Goal: Task Accomplishment & Management: Manage account settings

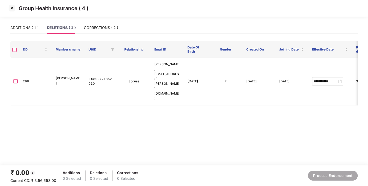
click at [11, 7] on img at bounding box center [12, 8] width 8 height 8
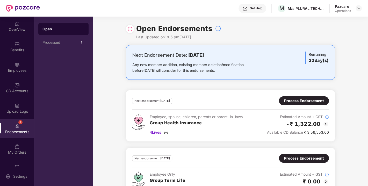
click at [129, 29] on img at bounding box center [129, 28] width 5 height 5
click at [359, 6] on img at bounding box center [358, 8] width 4 height 4
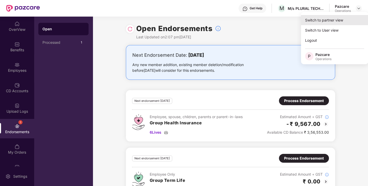
click at [329, 17] on div "Switch to partner view" at bounding box center [334, 20] width 67 height 10
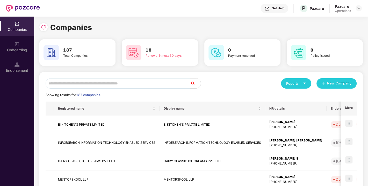
click at [109, 82] on input "text" at bounding box center [118, 83] width 145 height 10
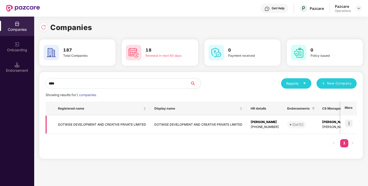
type input "****"
click at [348, 124] on img at bounding box center [348, 123] width 7 height 7
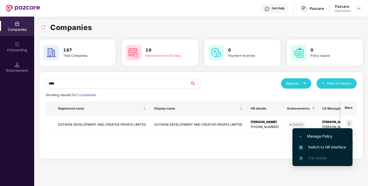
click at [322, 145] on span "Switch to HR interface" at bounding box center [322, 147] width 47 height 6
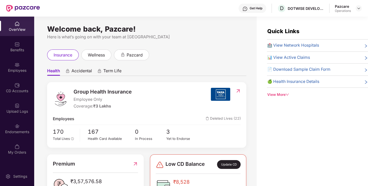
click at [9, 125] on div "Endorsements" at bounding box center [17, 128] width 34 height 19
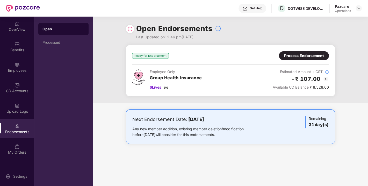
click at [294, 54] on div "Process Endorsement" at bounding box center [304, 56] width 40 height 6
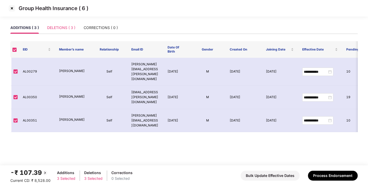
click at [65, 31] on div "DELETIONS ( 3 )" at bounding box center [61, 28] width 28 height 12
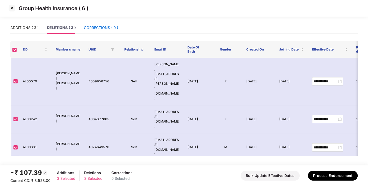
click at [94, 30] on div "CORRECTIONS ( 0 )" at bounding box center [101, 28] width 34 height 6
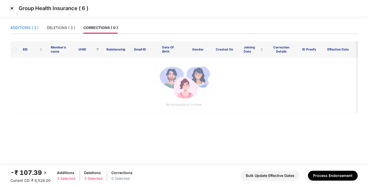
click at [24, 25] on div "ADDITIONS ( 3 )" at bounding box center [24, 28] width 28 height 6
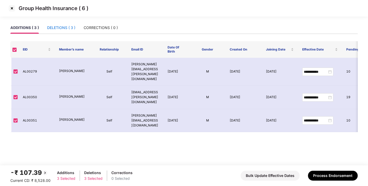
click at [61, 29] on div "DELETIONS ( 3 )" at bounding box center [61, 28] width 28 height 6
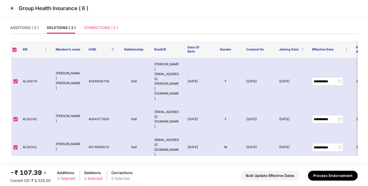
click at [93, 24] on div "CORRECTIONS ( 0 )" at bounding box center [101, 28] width 34 height 12
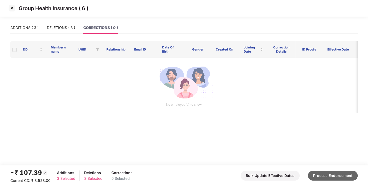
click at [330, 175] on button "Process Endorsement" at bounding box center [333, 176] width 50 height 10
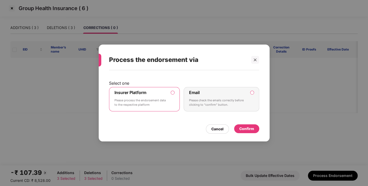
click at [245, 130] on div "Confirm" at bounding box center [246, 129] width 15 height 6
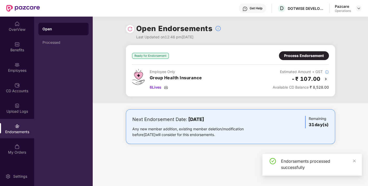
drag, startPoint x: 125, startPoint y: 28, endPoint x: 129, endPoint y: 28, distance: 4.2
click at [129, 28] on div "Open Endorsements Last Updated on 12:46 pm[DATE]" at bounding box center [230, 31] width 275 height 28
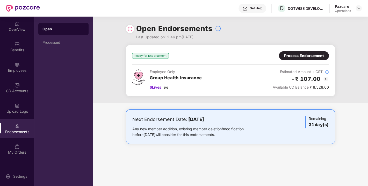
click at [129, 28] on img at bounding box center [129, 28] width 5 height 5
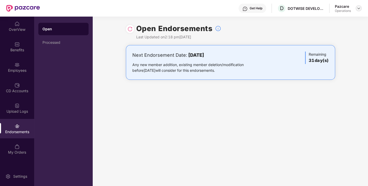
click at [359, 7] on img at bounding box center [358, 8] width 4 height 4
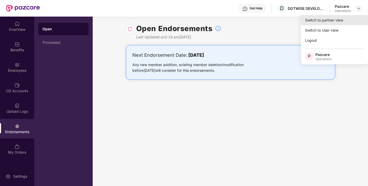
click at [322, 22] on div "Switch to partner view" at bounding box center [334, 20] width 67 height 10
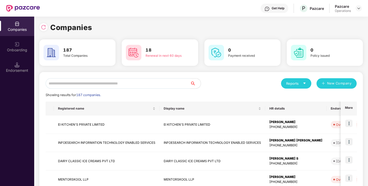
click at [125, 86] on input "text" at bounding box center [118, 83] width 145 height 10
paste input "********"
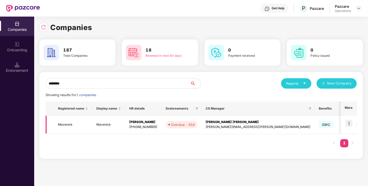
type input "********"
click at [352, 122] on img at bounding box center [348, 123] width 7 height 7
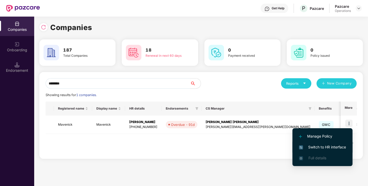
click at [326, 148] on span "Switch to HR interface" at bounding box center [322, 147] width 47 height 6
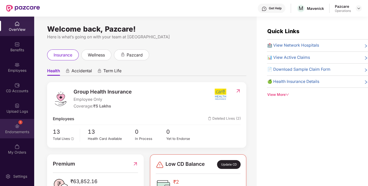
click at [21, 122] on div "1" at bounding box center [20, 122] width 4 height 4
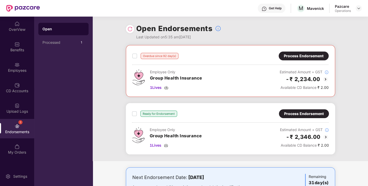
click at [298, 112] on div "Process Endorsement" at bounding box center [304, 114] width 40 height 6
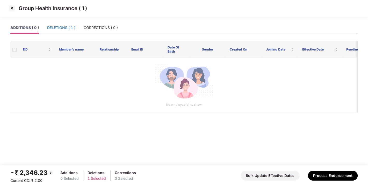
click at [49, 27] on div "DELETIONS ( 1 )" at bounding box center [61, 28] width 28 height 6
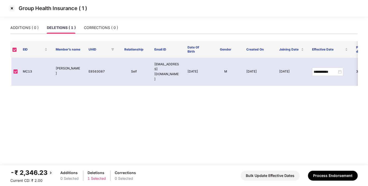
click at [10, 8] on img at bounding box center [12, 8] width 8 height 8
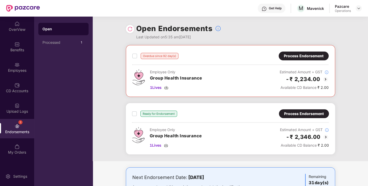
click at [307, 57] on div "Process Endorsement" at bounding box center [304, 56] width 40 height 6
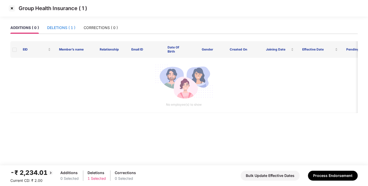
click at [70, 28] on div "DELETIONS ( 1 )" at bounding box center [61, 28] width 28 height 6
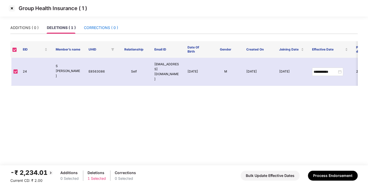
click at [94, 25] on div "CORRECTIONS ( 0 )" at bounding box center [101, 28] width 34 height 6
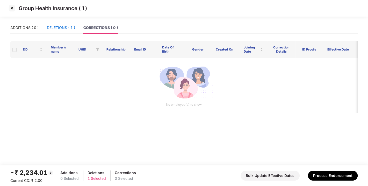
click at [64, 26] on div "DELETIONS ( 1 )" at bounding box center [61, 28] width 28 height 6
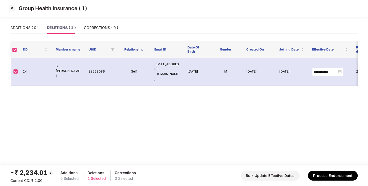
click at [11, 10] on img at bounding box center [12, 8] width 8 height 8
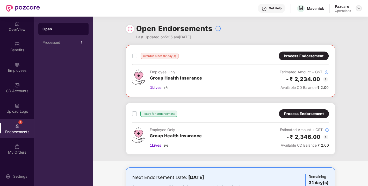
click at [359, 9] on img at bounding box center [358, 8] width 4 height 4
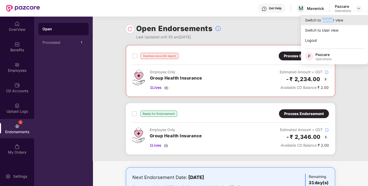
drag, startPoint x: 333, startPoint y: 14, endPoint x: 319, endPoint y: 22, distance: 16.7
click at [319, 22] on div "Switch to partner view Switch to User view Logout P Pazcare Operations" at bounding box center [334, 38] width 67 height 52
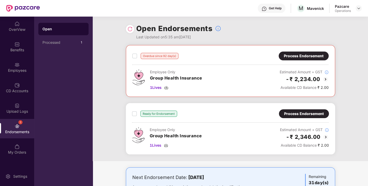
click at [319, 22] on div "Open Endorsements Last Updated on 5:35 am[DATE]" at bounding box center [230, 31] width 209 height 28
click at [359, 6] on img at bounding box center [358, 8] width 4 height 4
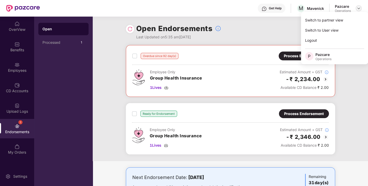
click at [359, 6] on img at bounding box center [358, 8] width 4 height 4
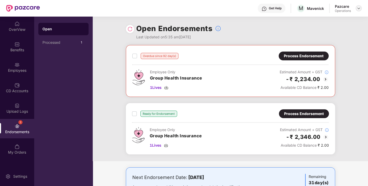
click at [358, 9] on img at bounding box center [358, 8] width 4 height 4
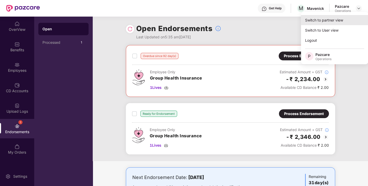
click at [334, 18] on div "Switch to partner view" at bounding box center [334, 20] width 67 height 10
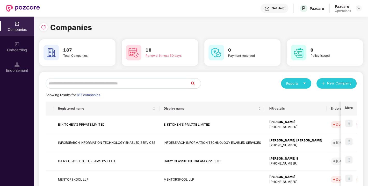
click at [107, 82] on input "text" at bounding box center [118, 83] width 145 height 10
paste input "**********"
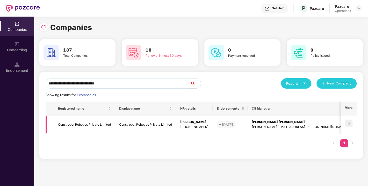
type input "**********"
click at [348, 122] on img at bounding box center [348, 123] width 7 height 7
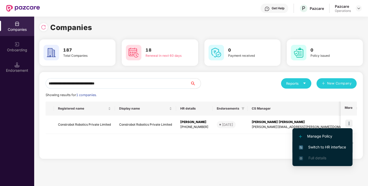
click at [325, 146] on span "Switch to HR interface" at bounding box center [322, 147] width 47 height 6
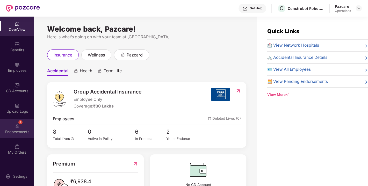
click at [17, 126] on img at bounding box center [16, 125] width 5 height 5
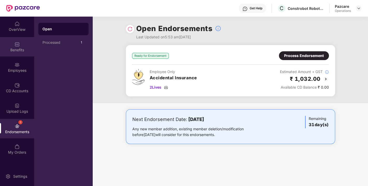
click at [14, 47] on div "Benefits" at bounding box center [17, 49] width 34 height 5
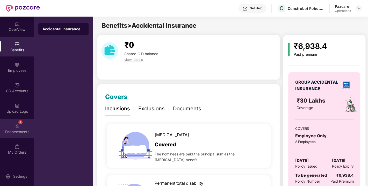
click at [15, 127] on img at bounding box center [16, 125] width 5 height 5
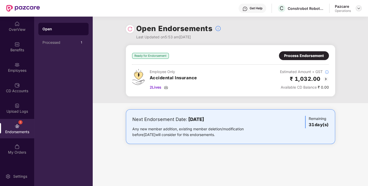
click at [360, 6] on img at bounding box center [358, 8] width 4 height 4
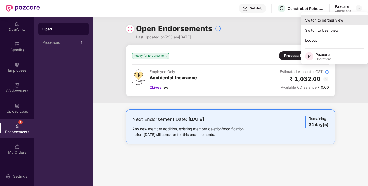
click at [328, 18] on div "Switch to partner view" at bounding box center [334, 20] width 67 height 10
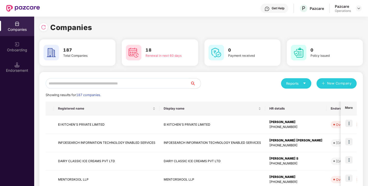
click at [155, 84] on input "text" at bounding box center [118, 83] width 145 height 10
paste input "**********"
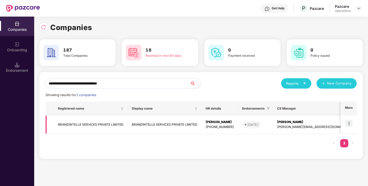
type input "**********"
click at [347, 123] on img at bounding box center [348, 123] width 7 height 7
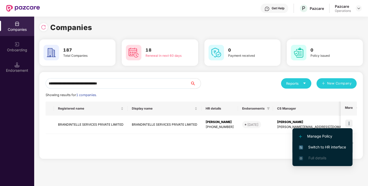
click at [331, 146] on span "Switch to HR interface" at bounding box center [322, 147] width 47 height 6
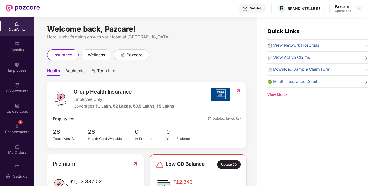
click at [16, 126] on img at bounding box center [16, 125] width 5 height 5
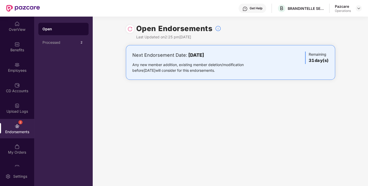
click at [130, 28] on img at bounding box center [129, 28] width 5 height 5
click at [358, 8] on img at bounding box center [358, 8] width 4 height 4
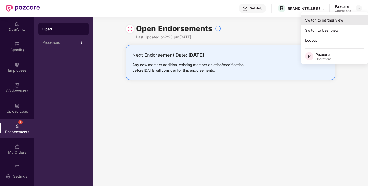
click at [334, 16] on div "Switch to partner view" at bounding box center [334, 20] width 67 height 10
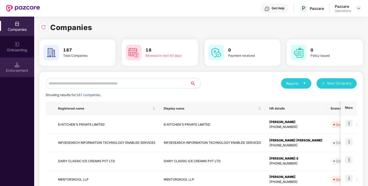
click at [3, 67] on div "Endorsement" at bounding box center [17, 66] width 34 height 19
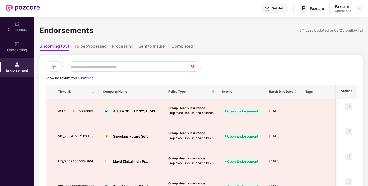
click at [94, 50] on li "To be Processed" at bounding box center [90, 47] width 32 height 8
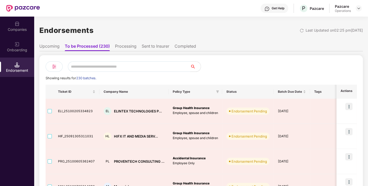
click at [100, 65] on input "text" at bounding box center [129, 66] width 122 height 10
paste input "**********"
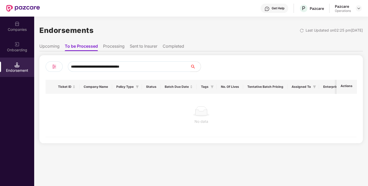
type input "**********"
click at [150, 69] on input "**********" at bounding box center [129, 66] width 122 height 10
click at [15, 24] on img at bounding box center [16, 23] width 5 height 5
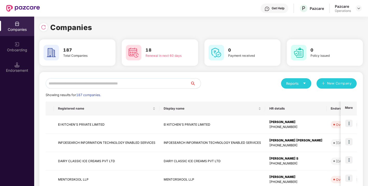
click at [82, 83] on input "text" at bounding box center [118, 83] width 145 height 10
paste input "**********"
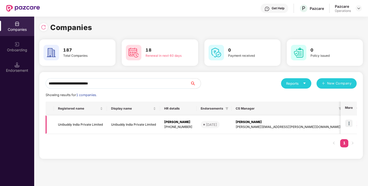
type input "**********"
click at [350, 122] on img at bounding box center [348, 123] width 7 height 7
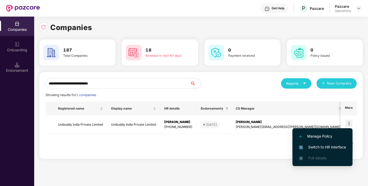
click at [317, 148] on span "Switch to HR interface" at bounding box center [322, 147] width 47 height 6
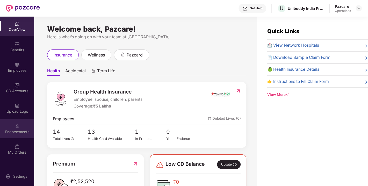
click at [10, 125] on div "Endorsements" at bounding box center [17, 128] width 34 height 19
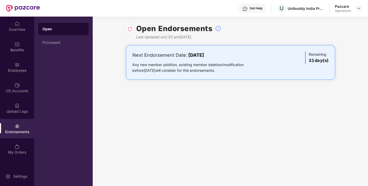
click at [129, 28] on img at bounding box center [129, 28] width 5 height 5
click at [357, 8] on img at bounding box center [358, 8] width 4 height 4
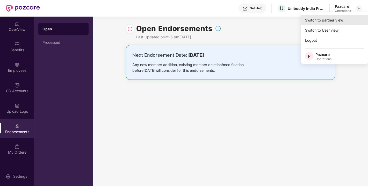
click at [329, 19] on div "Switch to partner view" at bounding box center [334, 20] width 67 height 10
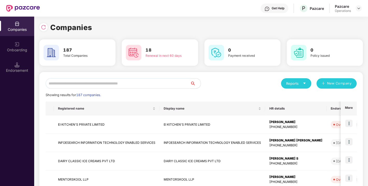
click at [5, 69] on div "Endorsement" at bounding box center [17, 70] width 34 height 5
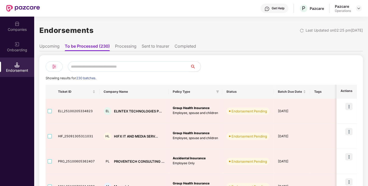
click at [117, 70] on input "text" at bounding box center [129, 66] width 122 height 10
paste input "**********"
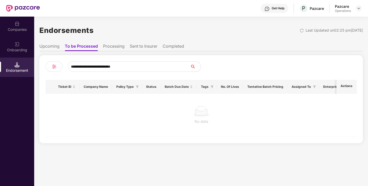
type input "**********"
click at [19, 30] on div "Companies" at bounding box center [17, 29] width 34 height 5
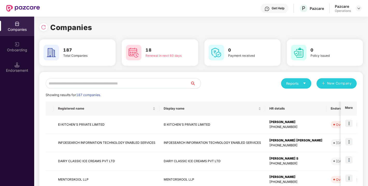
click at [84, 81] on input "text" at bounding box center [118, 83] width 145 height 10
paste input "**********"
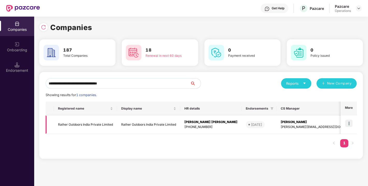
type input "**********"
click at [348, 122] on img at bounding box center [348, 123] width 7 height 7
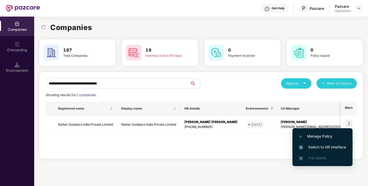
click at [322, 145] on span "Switch to HR interface" at bounding box center [322, 147] width 47 height 6
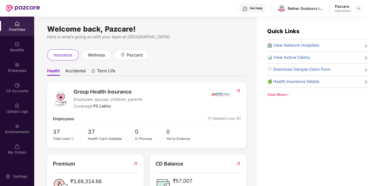
click at [15, 123] on div at bounding box center [16, 125] width 5 height 5
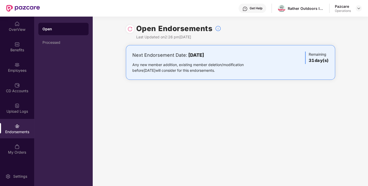
click at [127, 27] on div at bounding box center [130, 29] width 8 height 8
click at [129, 29] on img at bounding box center [129, 28] width 5 height 5
click at [358, 9] on img at bounding box center [358, 8] width 4 height 4
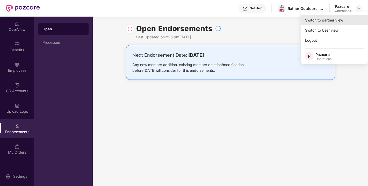
click at [336, 15] on div "Switch to partner view" at bounding box center [334, 20] width 67 height 10
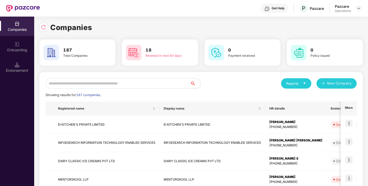
click at [26, 63] on div "Endorsement" at bounding box center [17, 66] width 34 height 19
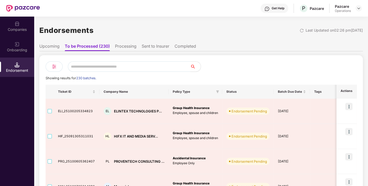
click at [110, 68] on input "text" at bounding box center [129, 66] width 122 height 10
paste input "**********"
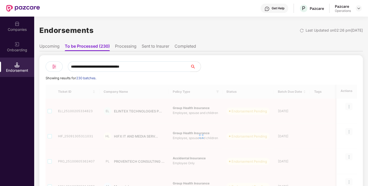
click at [98, 67] on input "**********" at bounding box center [129, 66] width 122 height 10
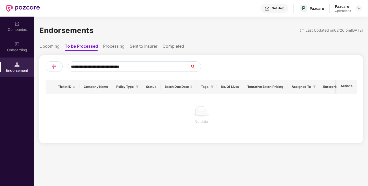
type input "**********"
click at [16, 63] on img at bounding box center [16, 64] width 5 height 5
click at [75, 46] on li "To be Processed" at bounding box center [81, 47] width 33 height 8
click at [27, 63] on div "**********" at bounding box center [184, 101] width 368 height 169
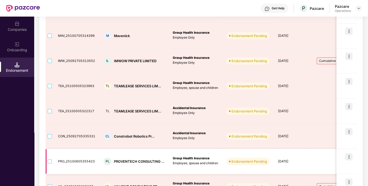
scroll to position [188, 0]
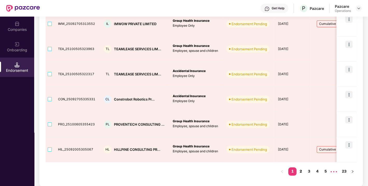
click at [302, 170] on link "2" at bounding box center [300, 171] width 8 height 8
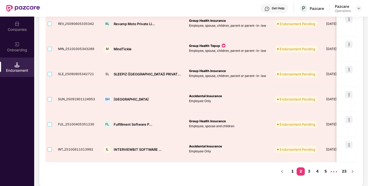
click at [291, 171] on link "1" at bounding box center [292, 171] width 8 height 8
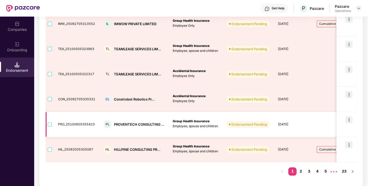
scroll to position [0, 0]
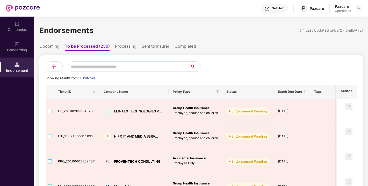
click at [13, 25] on div "Companies" at bounding box center [17, 26] width 34 height 19
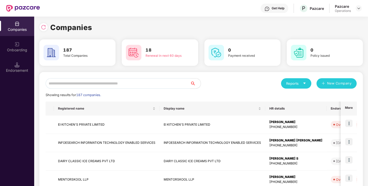
click at [73, 83] on input "text" at bounding box center [118, 83] width 145 height 10
paste input "**********"
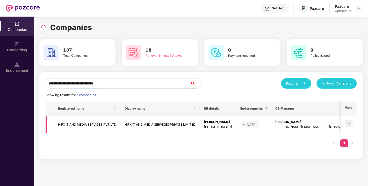
type input "**********"
click at [350, 121] on img at bounding box center [348, 123] width 7 height 7
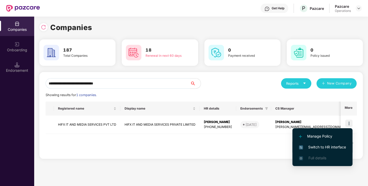
click at [315, 144] on li "Switch to HR interface" at bounding box center [322, 147] width 60 height 11
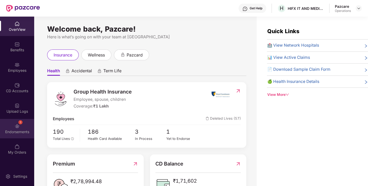
click at [7, 127] on div "1 Endorsements" at bounding box center [17, 128] width 34 height 19
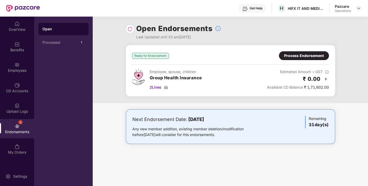
click at [128, 29] on img at bounding box center [129, 28] width 5 height 5
click at [166, 85] on div "2 Lives" at bounding box center [176, 87] width 52 height 6
click at [301, 52] on div "Process Endorsement" at bounding box center [304, 55] width 50 height 9
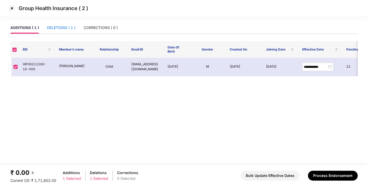
click at [56, 30] on div "DELETIONS ( 1 )" at bounding box center [61, 28] width 28 height 6
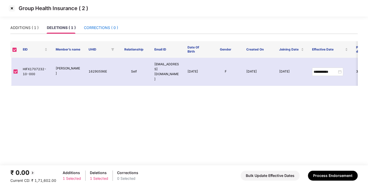
click at [112, 25] on div "CORRECTIONS ( 0 )" at bounding box center [101, 28] width 34 height 6
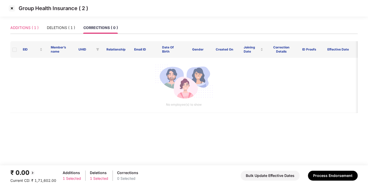
click at [19, 32] on div "ADDITIONS ( 1 )" at bounding box center [24, 28] width 28 height 12
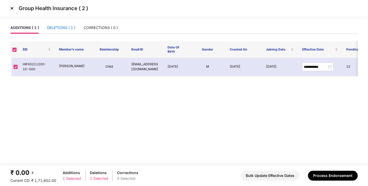
click at [59, 29] on div "DELETIONS ( 1 )" at bounding box center [61, 28] width 28 height 6
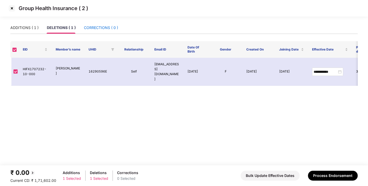
click at [86, 28] on div "CORRECTIONS ( 0 )" at bounding box center [101, 28] width 34 height 6
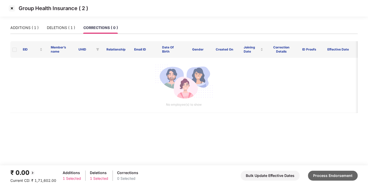
click at [331, 179] on button "Process Endorsement" at bounding box center [333, 176] width 50 height 10
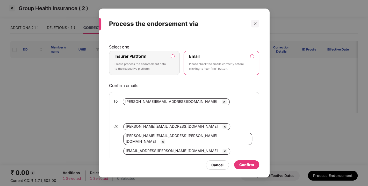
click at [172, 53] on label "Insurer Platform Please process the endorsement data to the respective platform" at bounding box center [144, 63] width 71 height 24
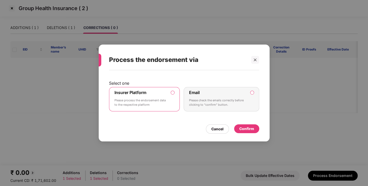
click at [248, 127] on div "Confirm" at bounding box center [246, 129] width 15 height 6
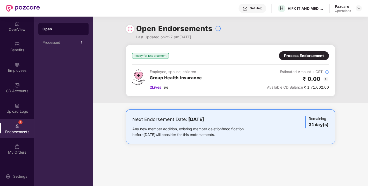
click at [129, 28] on img at bounding box center [129, 28] width 5 height 5
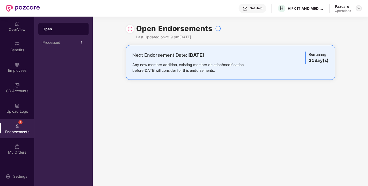
click at [356, 8] on img at bounding box center [358, 8] width 4 height 4
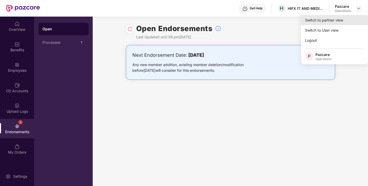
click at [326, 23] on div "Switch to partner view" at bounding box center [334, 20] width 67 height 10
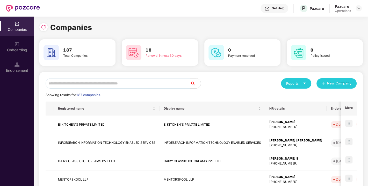
click at [112, 84] on input "text" at bounding box center [118, 83] width 145 height 10
paste input "**********"
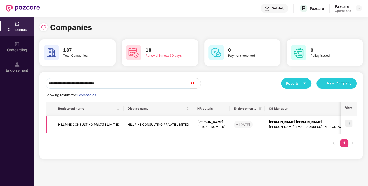
type input "**********"
click at [348, 123] on img at bounding box center [348, 123] width 7 height 7
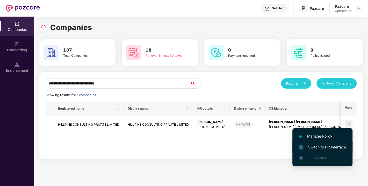
click at [317, 145] on span "Switch to HR interface" at bounding box center [322, 147] width 47 height 6
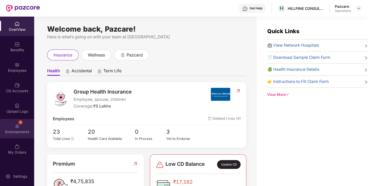
click at [22, 119] on div "2 Endorsements" at bounding box center [17, 128] width 34 height 19
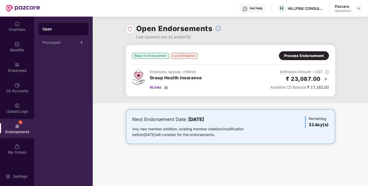
click at [127, 31] on img at bounding box center [129, 28] width 5 height 5
click at [307, 54] on div "Process Endorsement" at bounding box center [304, 56] width 40 height 6
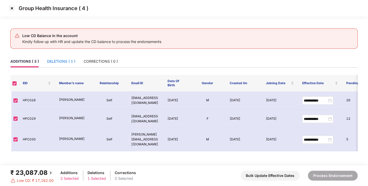
click at [66, 62] on div "DELETIONS ( 1 )" at bounding box center [61, 62] width 28 height 6
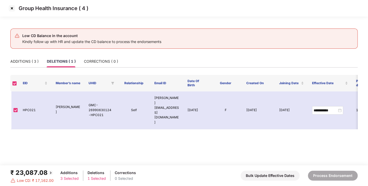
click at [11, 9] on img at bounding box center [12, 8] width 8 height 8
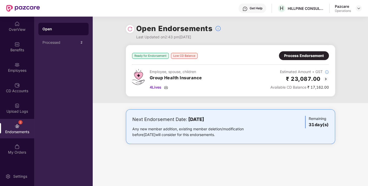
click at [128, 28] on img at bounding box center [129, 28] width 5 height 5
click at [163, 87] on div "4 Lives" at bounding box center [176, 87] width 52 height 6
click at [302, 58] on div "Process Endorsement" at bounding box center [304, 56] width 40 height 6
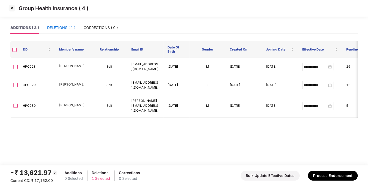
click at [60, 28] on div "DELETIONS ( 1 )" at bounding box center [61, 28] width 28 height 6
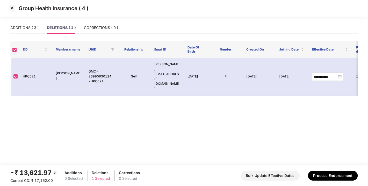
click at [82, 29] on div "ADDITIONS ( 3 ) DELETIONS ( 1 ) CORRECTIONS ( 0 )" at bounding box center [64, 28] width 108 height 12
click at [97, 27] on div "CORRECTIONS ( 0 )" at bounding box center [101, 28] width 34 height 6
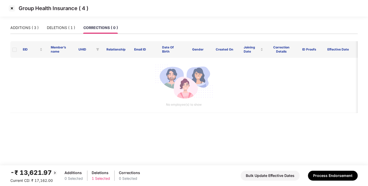
click at [40, 28] on div "ADDITIONS ( 3 ) DELETIONS ( 1 ) CORRECTIONS ( 0 )" at bounding box center [63, 28] width 107 height 12
click at [26, 27] on div "ADDITIONS ( 3 )" at bounding box center [24, 28] width 28 height 6
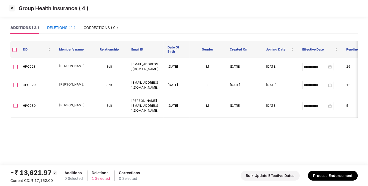
click at [62, 28] on div "DELETIONS ( 1 )" at bounding box center [61, 28] width 28 height 6
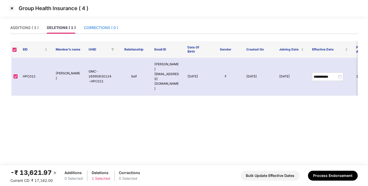
click at [105, 27] on div "CORRECTIONS ( 0 )" at bounding box center [101, 28] width 34 height 6
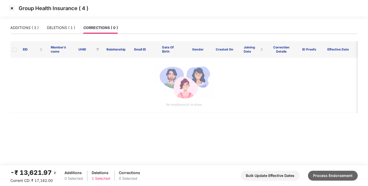
click at [321, 177] on button "Process Endorsement" at bounding box center [333, 176] width 50 height 10
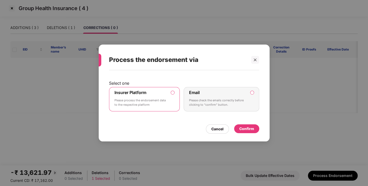
click at [246, 128] on div "Confirm" at bounding box center [246, 129] width 15 height 6
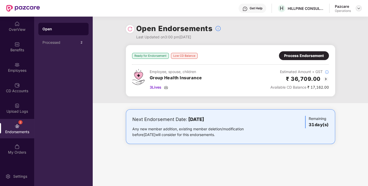
click at [359, 9] on img at bounding box center [358, 8] width 4 height 4
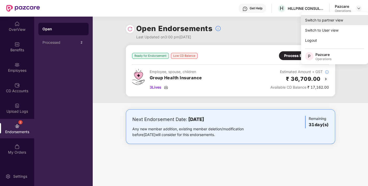
click at [316, 21] on div "Switch to partner view" at bounding box center [334, 20] width 67 height 10
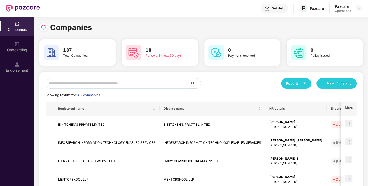
click at [98, 86] on input "text" at bounding box center [118, 83] width 145 height 10
click at [75, 83] on input "text" at bounding box center [118, 83] width 145 height 10
click at [97, 84] on input "text" at bounding box center [118, 83] width 145 height 10
click at [61, 79] on input "text" at bounding box center [118, 83] width 145 height 10
click at [81, 84] on input "text" at bounding box center [118, 83] width 145 height 10
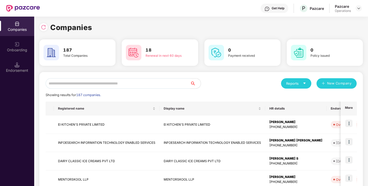
click at [58, 84] on input "text" at bounding box center [118, 83] width 145 height 10
click at [106, 81] on input "text" at bounding box center [118, 83] width 145 height 10
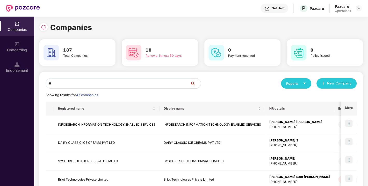
type input "*"
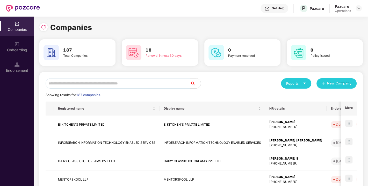
click at [75, 86] on input "text" at bounding box center [118, 83] width 145 height 10
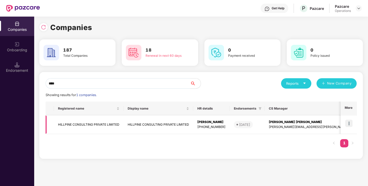
type input "****"
click at [349, 125] on img at bounding box center [348, 123] width 7 height 7
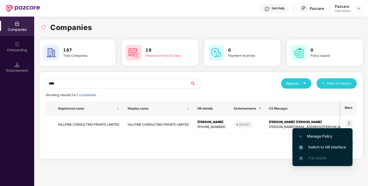
click at [320, 146] on span "Switch to HR interface" at bounding box center [322, 147] width 47 height 6
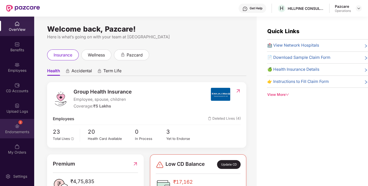
click at [9, 126] on div "2 Endorsements" at bounding box center [17, 128] width 34 height 19
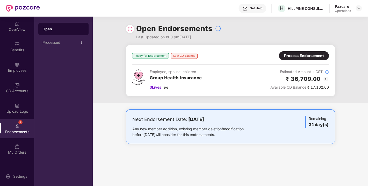
click at [324, 77] on img at bounding box center [326, 79] width 6 height 6
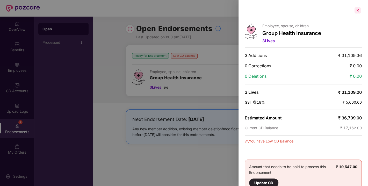
click at [356, 10] on div at bounding box center [357, 10] width 8 height 8
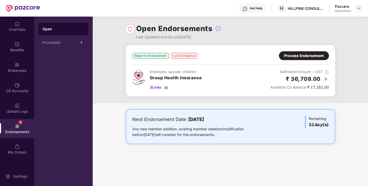
click at [359, 9] on img at bounding box center [358, 8] width 4 height 4
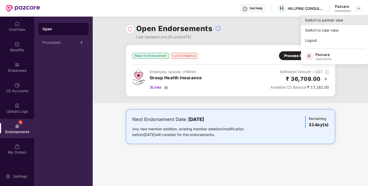
click at [326, 20] on div "Switch to partner view" at bounding box center [334, 20] width 67 height 10
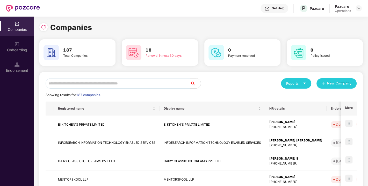
click at [120, 82] on input "text" at bounding box center [118, 83] width 145 height 10
paste input "**********"
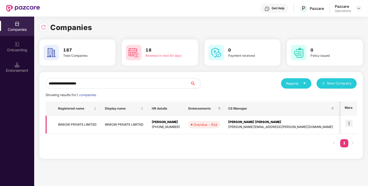
type input "**********"
click at [350, 122] on img at bounding box center [348, 123] width 7 height 7
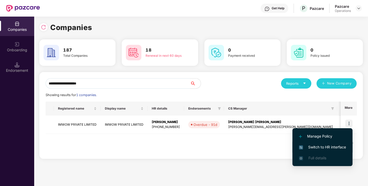
click at [318, 146] on span "Switch to HR interface" at bounding box center [322, 147] width 47 height 6
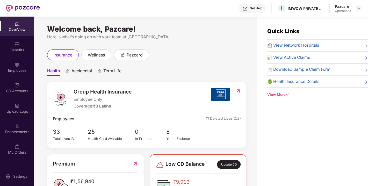
click at [15, 130] on div "Endorsements" at bounding box center [17, 131] width 34 height 5
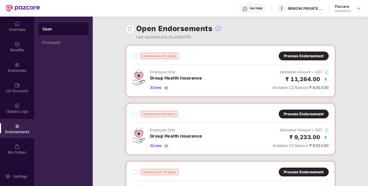
click at [128, 29] on img at bounding box center [129, 28] width 5 height 5
click at [166, 89] on div "3 Lives" at bounding box center [176, 88] width 52 height 6
click at [166, 86] on img at bounding box center [166, 87] width 4 height 4
click at [166, 143] on div "3 Lives" at bounding box center [176, 146] width 52 height 6
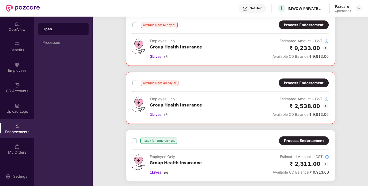
scroll to position [91, 0]
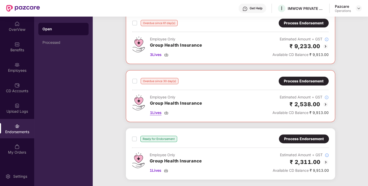
click at [164, 110] on div "1 Lives" at bounding box center [176, 113] width 52 height 6
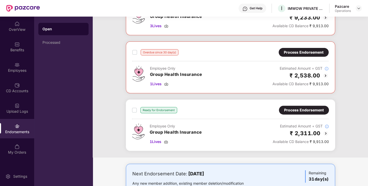
scroll to position [141, 0]
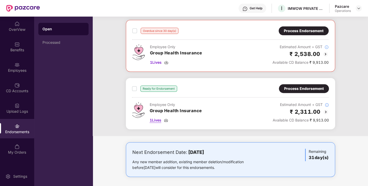
click at [166, 119] on img at bounding box center [166, 120] width 4 height 4
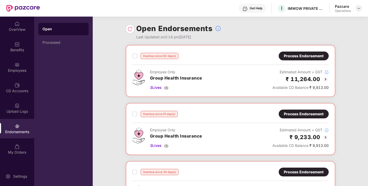
click at [358, 7] on img at bounding box center [358, 8] width 4 height 4
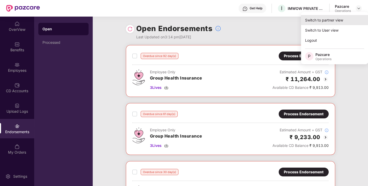
click at [338, 18] on div "Switch to partner view" at bounding box center [334, 20] width 67 height 10
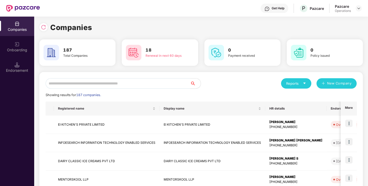
click at [138, 84] on input "text" at bounding box center [118, 83] width 145 height 10
click at [252, 95] on div "Showing results for 187 companies." at bounding box center [201, 94] width 311 height 5
click at [279, 84] on div "Reports New Company" at bounding box center [279, 83] width 156 height 10
click at [109, 80] on input "text" at bounding box center [118, 83] width 145 height 10
click at [191, 94] on div "Showing results for 187 companies." at bounding box center [201, 94] width 311 height 5
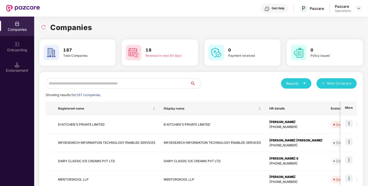
click at [210, 95] on div "Showing results for 187 companies." at bounding box center [201, 94] width 311 height 5
click at [13, 69] on div "Endorsement" at bounding box center [17, 70] width 34 height 5
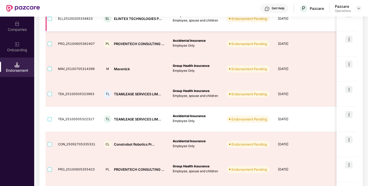
scroll to position [183, 0]
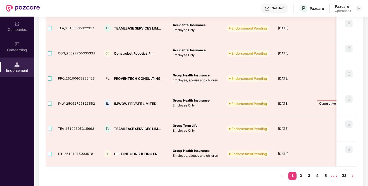
click at [353, 175] on icon "right" at bounding box center [352, 175] width 3 height 3
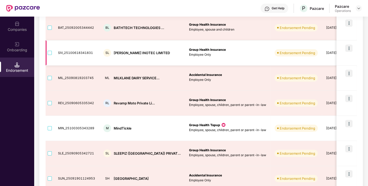
scroll to position [188, 0]
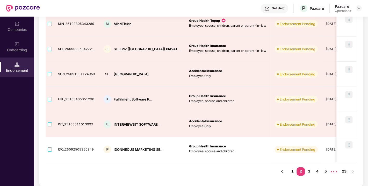
click at [293, 169] on link "1" at bounding box center [292, 171] width 8 height 8
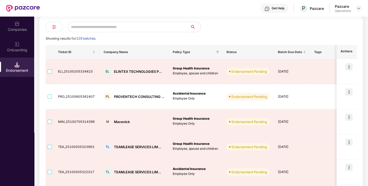
scroll to position [0, 0]
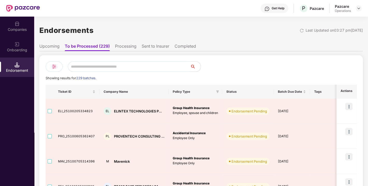
click at [20, 25] on div "Companies" at bounding box center [17, 26] width 34 height 19
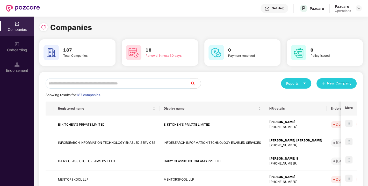
click at [85, 82] on input "text" at bounding box center [118, 83] width 145 height 10
click at [154, 65] on div "18 Renewal in next 60 days" at bounding box center [160, 52] width 76 height 26
click at [186, 60] on div "18 Renewal in next 60 days" at bounding box center [160, 52] width 72 height 18
click at [106, 83] on input "text" at bounding box center [118, 83] width 145 height 10
paste input "**********"
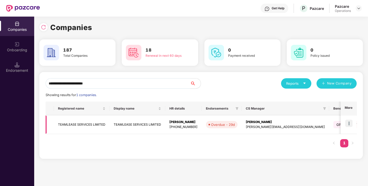
type input "**********"
click at [347, 122] on img at bounding box center [348, 123] width 7 height 7
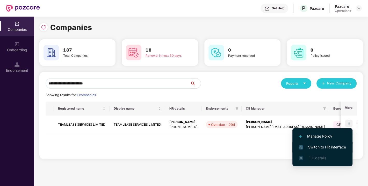
click at [324, 145] on span "Switch to HR interface" at bounding box center [322, 147] width 47 height 6
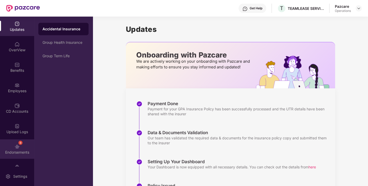
click at [20, 145] on div "9 Endorsements" at bounding box center [17, 148] width 34 height 19
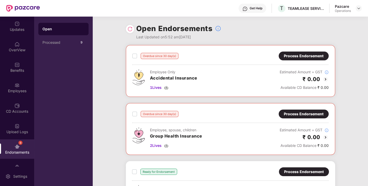
scroll to position [198, 0]
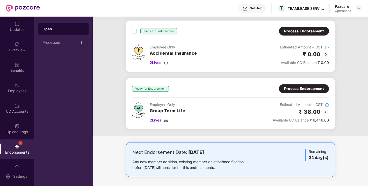
click at [310, 89] on div "Process Endorsement" at bounding box center [304, 89] width 40 height 6
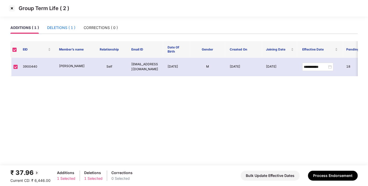
click at [59, 30] on div "DELETIONS ( 1 )" at bounding box center [61, 28] width 28 height 6
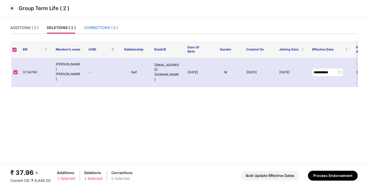
click at [92, 29] on div "CORRECTIONS ( 0 )" at bounding box center [101, 28] width 34 height 6
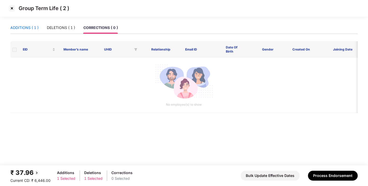
click at [30, 30] on div "ADDITIONS ( 1 )" at bounding box center [24, 28] width 28 height 6
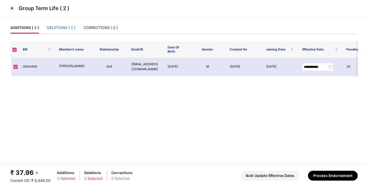
click at [49, 27] on div "DELETIONS ( 1 )" at bounding box center [61, 28] width 28 height 6
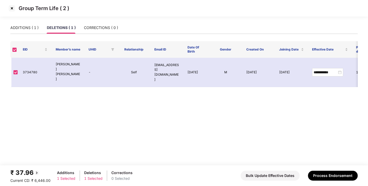
click at [8, 5] on img at bounding box center [12, 8] width 8 height 8
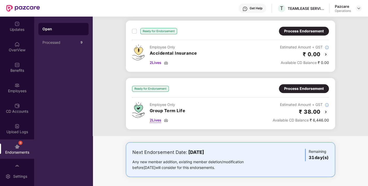
click at [167, 118] on img at bounding box center [166, 120] width 4 height 4
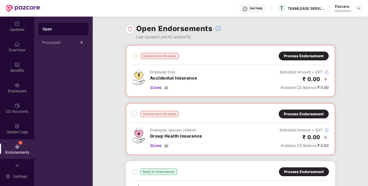
click at [129, 29] on img at bounding box center [129, 28] width 5 height 5
click at [130, 31] on img at bounding box center [129, 28] width 5 height 5
click at [129, 28] on img at bounding box center [129, 28] width 5 height 5
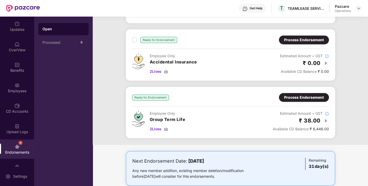
scroll to position [198, 0]
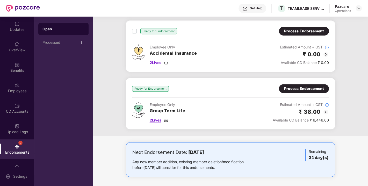
click at [167, 118] on img at bounding box center [166, 120] width 4 height 4
click at [308, 87] on div "Process Endorsement" at bounding box center [304, 89] width 40 height 6
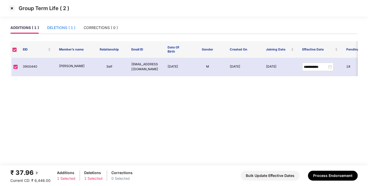
click at [57, 28] on div "DELETIONS ( 1 )" at bounding box center [61, 28] width 28 height 6
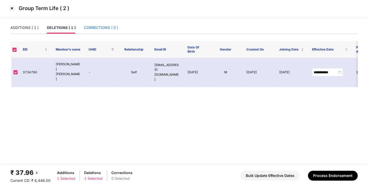
click at [94, 30] on div "CORRECTIONS ( 0 )" at bounding box center [101, 28] width 34 height 6
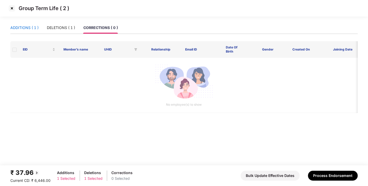
click at [31, 25] on div "ADDITIONS ( 1 )" at bounding box center [24, 28] width 28 height 6
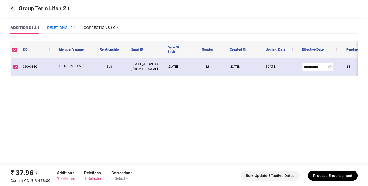
click at [67, 27] on div "DELETIONS ( 1 )" at bounding box center [61, 28] width 28 height 6
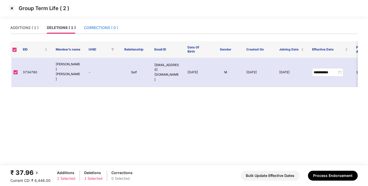
click at [110, 29] on div "CORRECTIONS ( 0 )" at bounding box center [101, 28] width 34 height 6
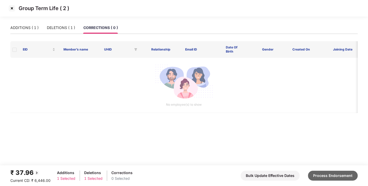
click at [334, 179] on button "Process Endorsement" at bounding box center [333, 176] width 50 height 10
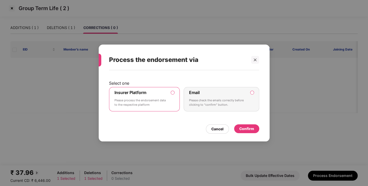
click at [185, 111] on div "Insurer Platform Please process the endorsement data to the respective platform…" at bounding box center [184, 99] width 150 height 24
click at [174, 122] on div "Cancel Confirm" at bounding box center [184, 128] width 150 height 12
click at [251, 129] on div "Confirm" at bounding box center [246, 129] width 15 height 6
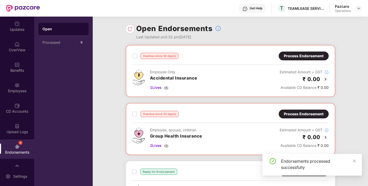
click at [237, 121] on div "Overdue since 30 day(s) Process Endorsement Employee, spouse, children Group He…" at bounding box center [230, 128] width 196 height 39
click at [242, 105] on div "Overdue since 30 day(s) Process Endorsement Employee, spouse, children Group He…" at bounding box center [230, 129] width 209 height 52
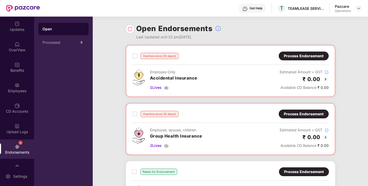
click at [232, 38] on div "Open Endorsements Last Updated on 3:32 pm[DATE]" at bounding box center [230, 31] width 209 height 28
click at [245, 34] on div "Open Endorsements Last Updated on 3:32 pm[DATE]" at bounding box center [230, 31] width 209 height 28
click at [255, 33] on div "Open Endorsements Last Updated on 3:32 pm[DATE]" at bounding box center [230, 31] width 209 height 28
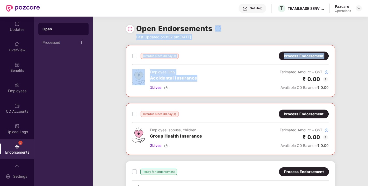
drag, startPoint x: 266, startPoint y: 32, endPoint x: 180, endPoint y: 141, distance: 138.7
click at [180, 141] on div "Open Endorsements Last Updated on 3:32 pm[DATE] Overdue since 30 day(s) Process…" at bounding box center [230, 101] width 275 height 169
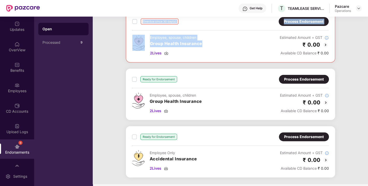
scroll to position [0, 0]
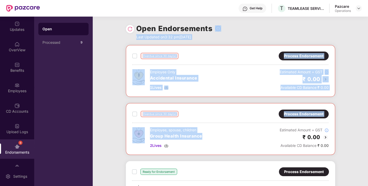
click at [252, 53] on div "Overdue since 30 day(s) Process Endorsement" at bounding box center [230, 56] width 196 height 9
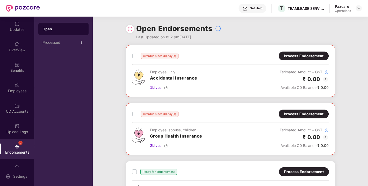
click at [254, 39] on div "Open Endorsements Last Updated on 3:32 pm[DATE]" at bounding box center [230, 31] width 209 height 28
click at [356, 11] on div "Pazcare Operations" at bounding box center [348, 8] width 27 height 9
click at [357, 9] on div at bounding box center [358, 8] width 6 height 6
click at [357, 9] on img at bounding box center [358, 8] width 4 height 4
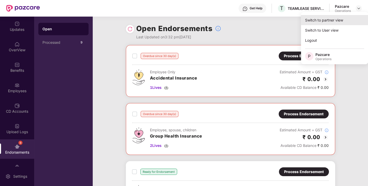
click at [334, 19] on div "Switch to partner view" at bounding box center [334, 20] width 67 height 10
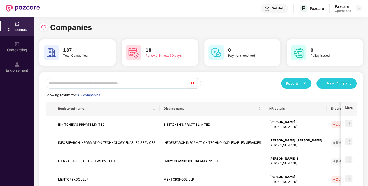
click at [18, 64] on img at bounding box center [16, 64] width 5 height 5
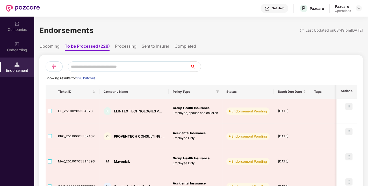
click at [18, 13] on div at bounding box center [23, 8] width 34 height 17
click at [17, 27] on div "Companies" at bounding box center [17, 29] width 34 height 5
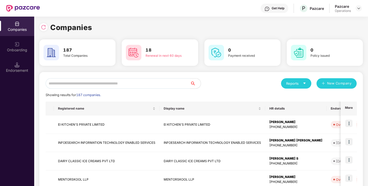
click at [101, 83] on input "text" at bounding box center [118, 83] width 145 height 10
click at [88, 81] on input "text" at bounding box center [118, 83] width 145 height 10
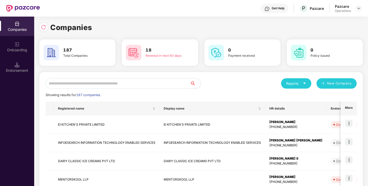
click at [88, 81] on input "text" at bounding box center [118, 83] width 145 height 10
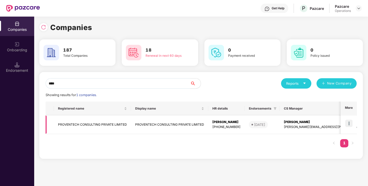
type input "****"
click at [74, 128] on td "PROVENTECH CONSULTING PRIVATE LIMITED" at bounding box center [92, 124] width 77 height 18
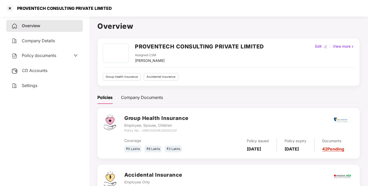
click at [49, 53] on span "Policy documents" at bounding box center [39, 55] width 34 height 5
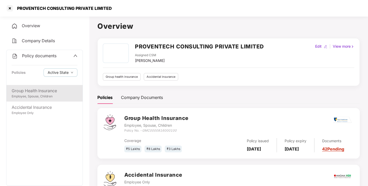
click at [29, 98] on div "Employee, Spouse, Children" at bounding box center [45, 96] width 66 height 5
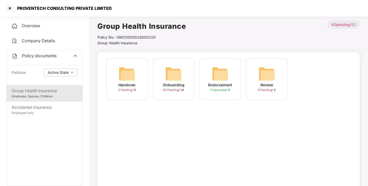
click at [171, 73] on img at bounding box center [173, 73] width 17 height 17
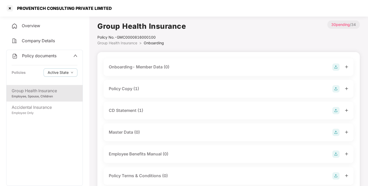
click at [27, 30] on div "Overview" at bounding box center [44, 26] width 77 height 12
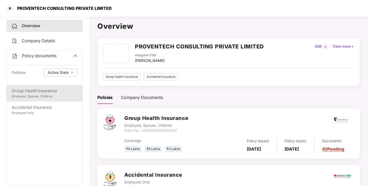
click at [37, 98] on div "Employee, Spouse, Children" at bounding box center [45, 96] width 66 height 5
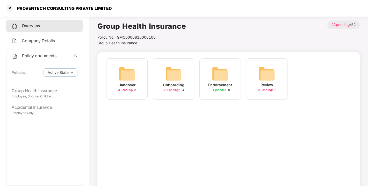
click at [182, 72] on div "Onboarding 30 Pending / 34" at bounding box center [173, 78] width 41 height 41
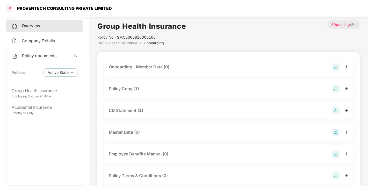
click at [8, 4] on div at bounding box center [10, 8] width 8 height 8
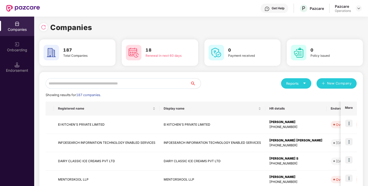
click at [92, 82] on input "text" at bounding box center [118, 83] width 145 height 10
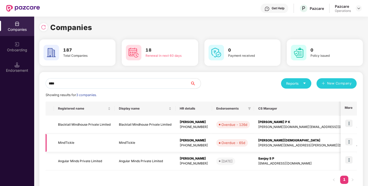
type input "****"
click at [347, 139] on img at bounding box center [348, 141] width 7 height 7
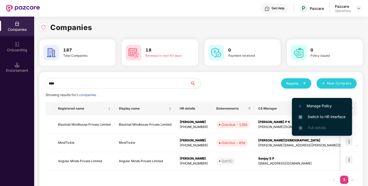
click at [317, 114] on span "Switch to HR interface" at bounding box center [321, 117] width 47 height 6
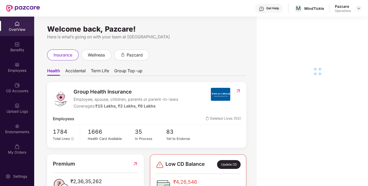
click at [19, 130] on div "Endorsements" at bounding box center [17, 131] width 34 height 5
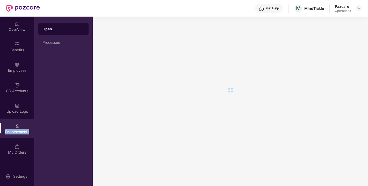
click at [19, 130] on div "Endorsements" at bounding box center [17, 131] width 34 height 5
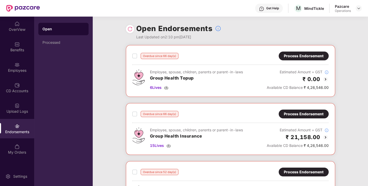
click at [128, 30] on img at bounding box center [129, 28] width 5 height 5
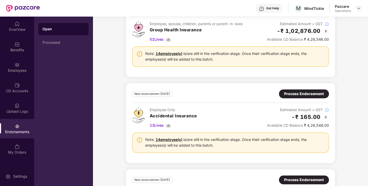
scroll to position [355, 0]
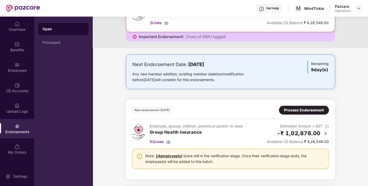
click at [307, 108] on div "Process Endorsement" at bounding box center [304, 110] width 40 height 6
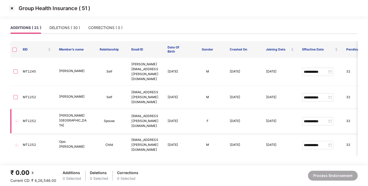
scroll to position [0, 0]
click at [12, 9] on img at bounding box center [12, 8] width 8 height 8
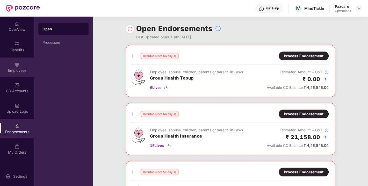
click at [25, 69] on div "Employees" at bounding box center [17, 70] width 34 height 5
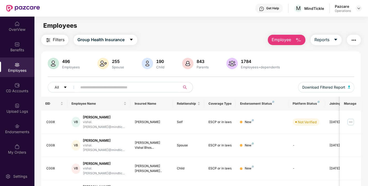
click at [89, 86] on input "text" at bounding box center [126, 87] width 93 height 8
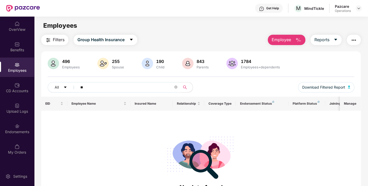
type input "*"
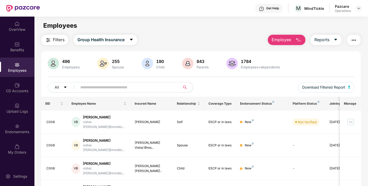
drag, startPoint x: 90, startPoint y: 81, endPoint x: 84, endPoint y: 92, distance: 12.4
click at [84, 92] on div "496 Employees 255 Spouse 190 Child 843 Parents 1784 Employees+dependents All Do…" at bounding box center [200, 77] width 319 height 39
click at [84, 92] on span at bounding box center [127, 87] width 106 height 10
paste input "******"
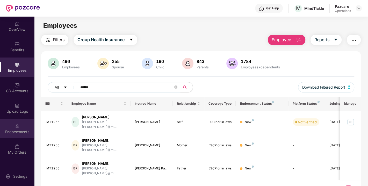
type input "******"
click at [21, 125] on div "Endorsements" at bounding box center [17, 128] width 34 height 19
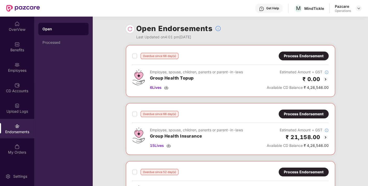
click at [131, 30] on img at bounding box center [129, 28] width 5 height 5
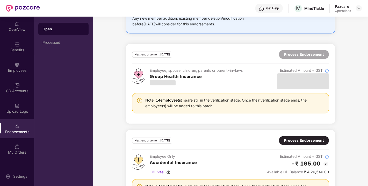
scroll to position [411, 0]
click at [167, 99] on link "14 employee(s)" at bounding box center [169, 100] width 27 height 4
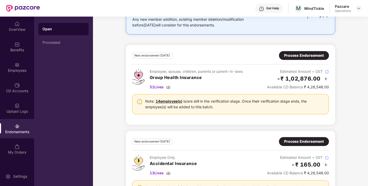
scroll to position [409, 0]
click at [301, 53] on div "Process Endorsement" at bounding box center [304, 56] width 40 height 6
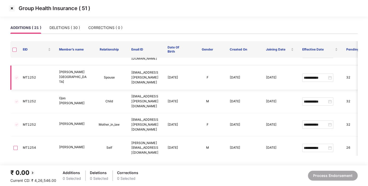
scroll to position [0, 0]
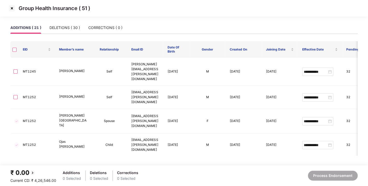
click at [10, 6] on img at bounding box center [12, 8] width 8 height 8
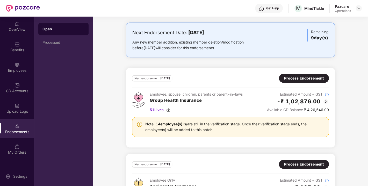
scroll to position [387, 0]
